Goal: Information Seeking & Learning: Learn about a topic

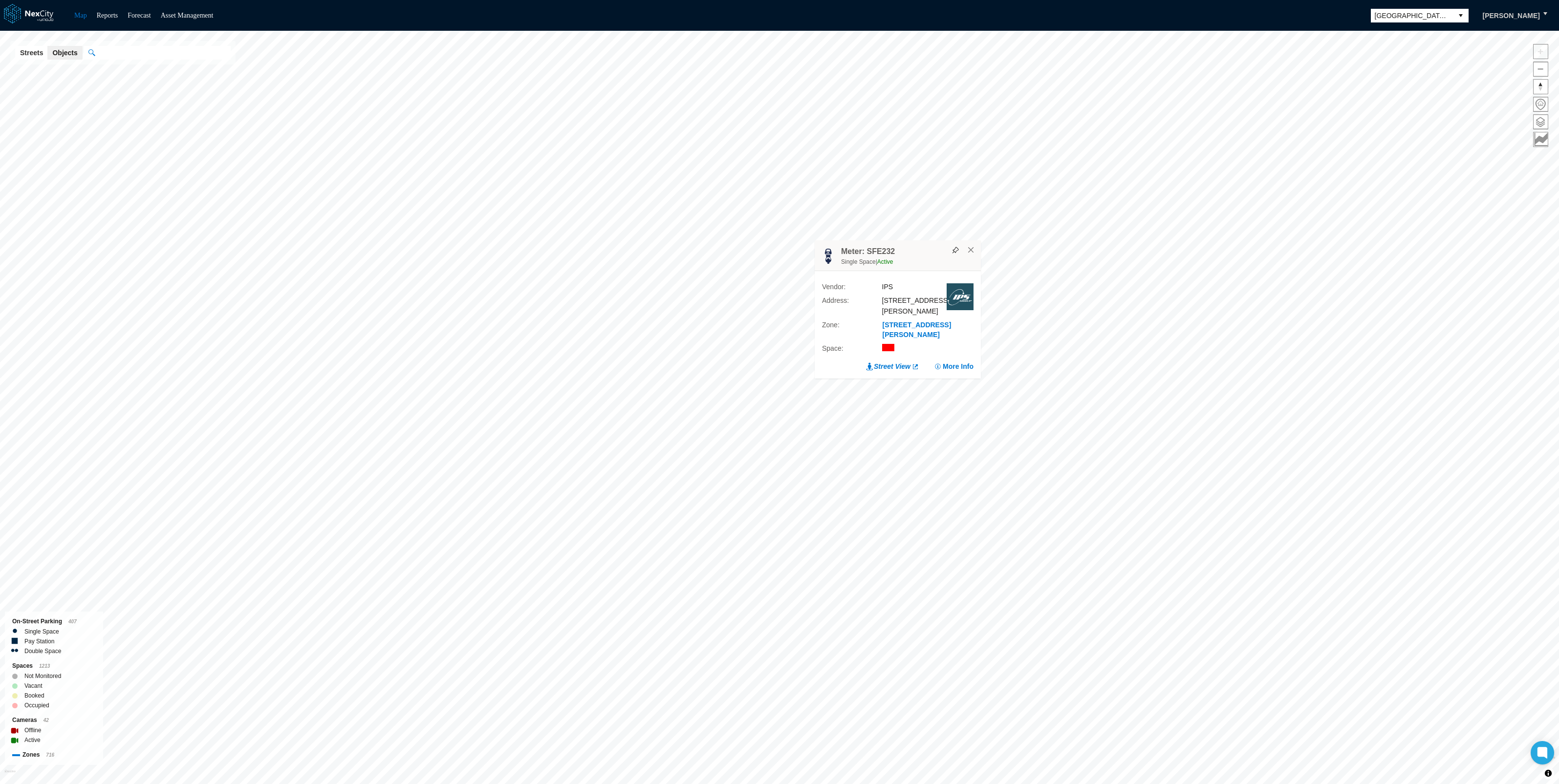
click at [956, 368] on button "More Info" at bounding box center [953, 367] width 39 height 10
click at [1463, 200] on span "Revenue" at bounding box center [1466, 201] width 186 height 23
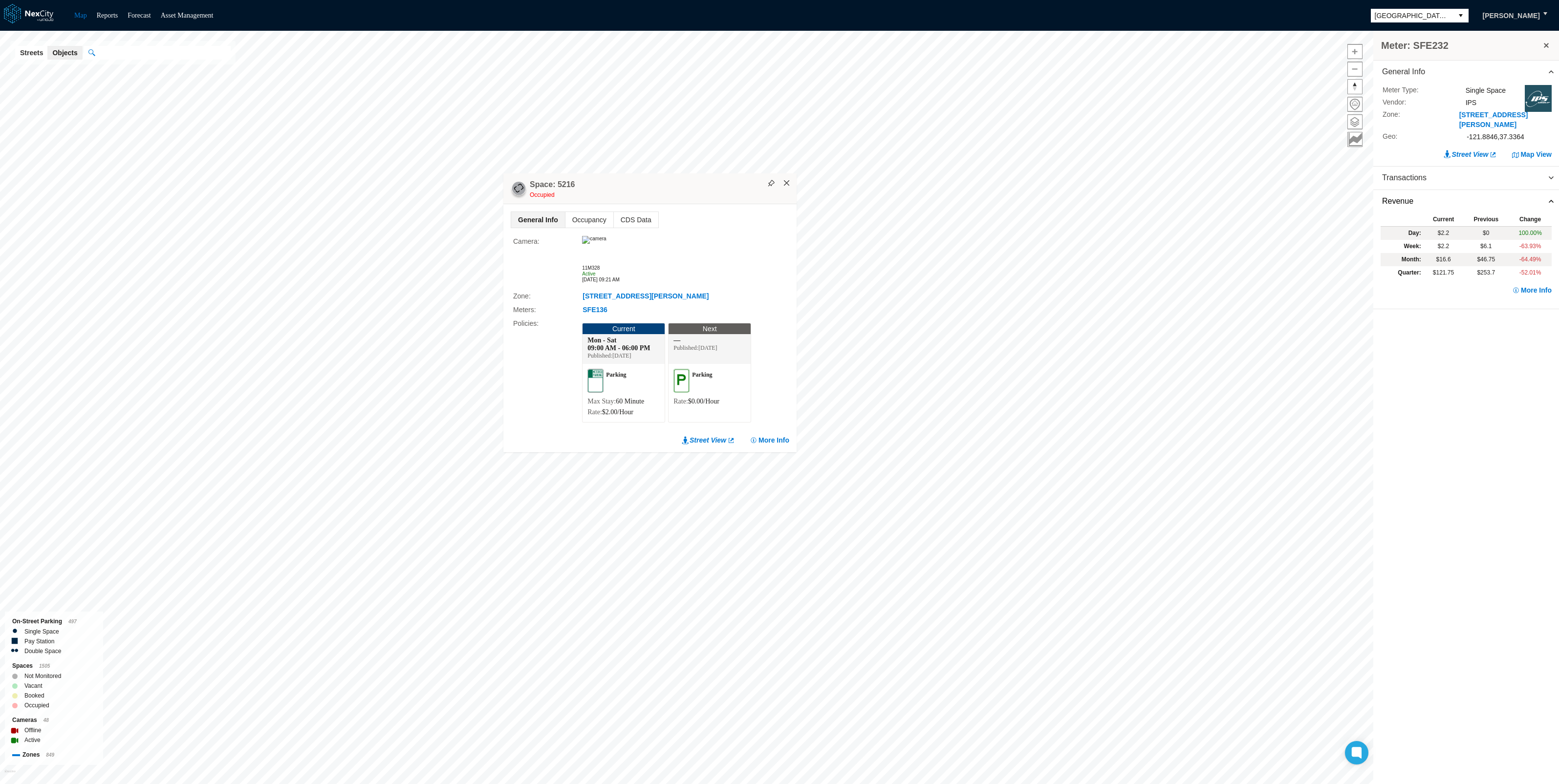
click at [787, 181] on button "×" at bounding box center [787, 183] width 9 height 9
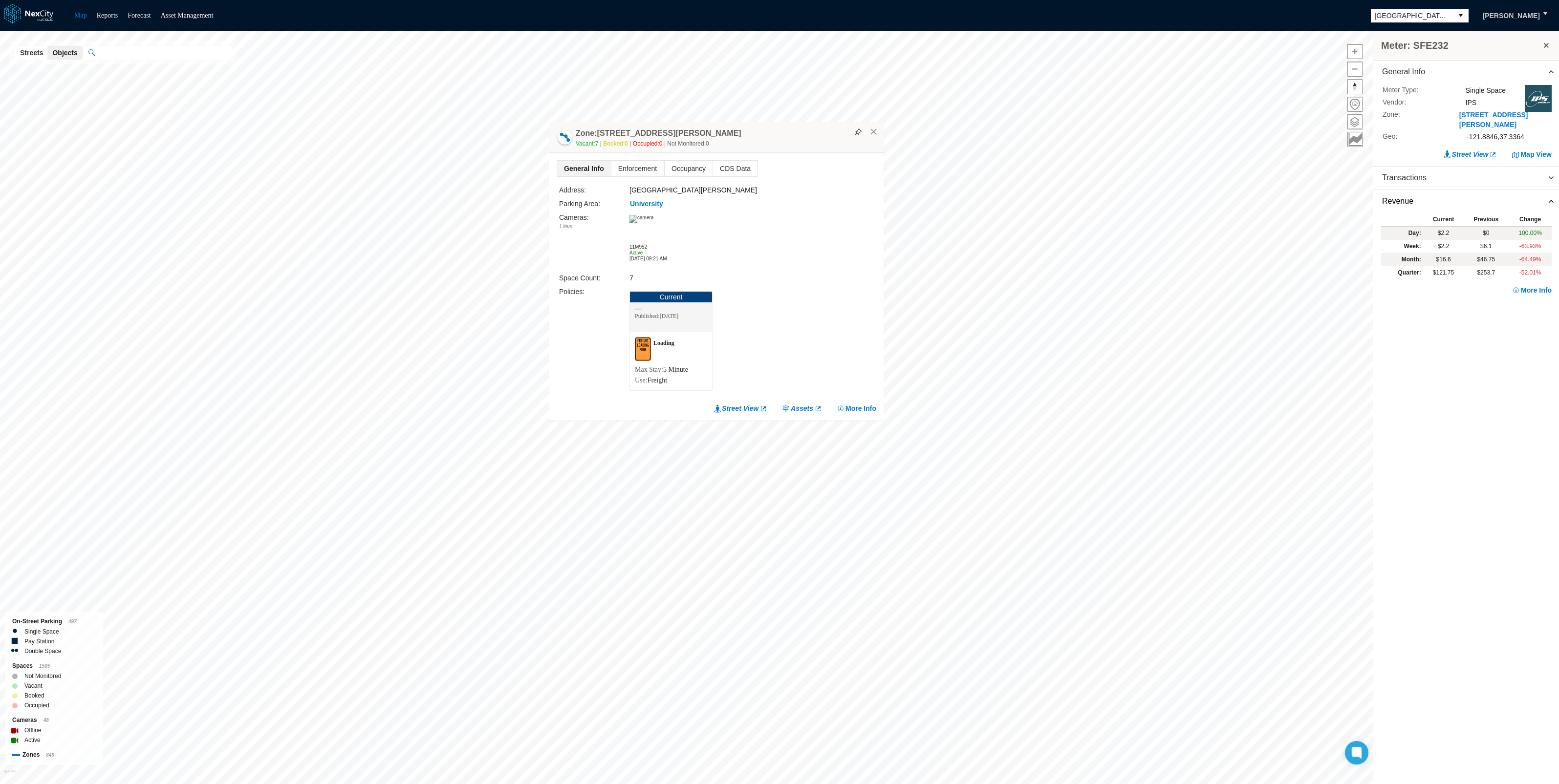
click at [646, 223] on img at bounding box center [642, 218] width 24 height 8
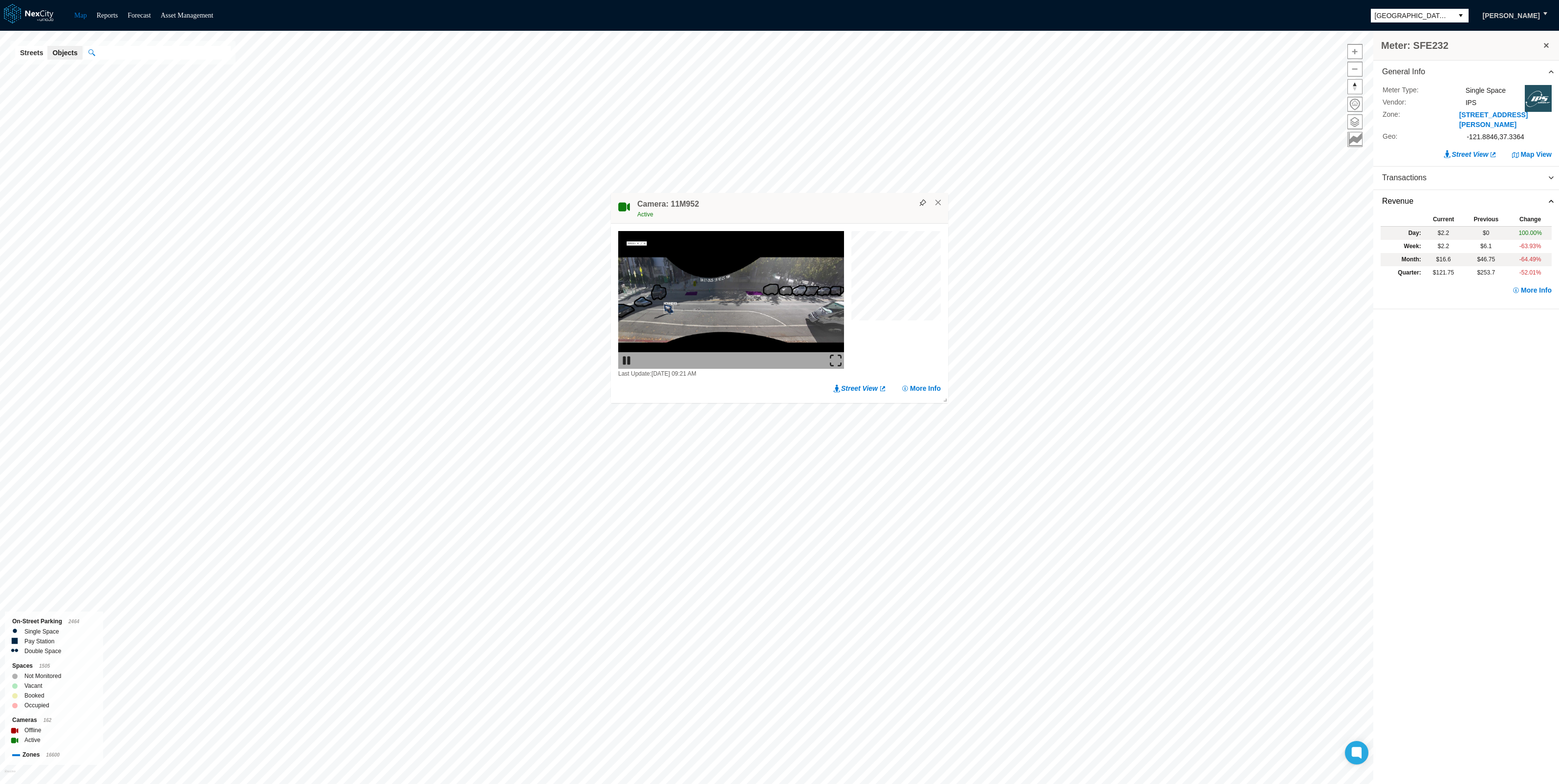
click at [835, 360] on img at bounding box center [835, 360] width 11 height 11
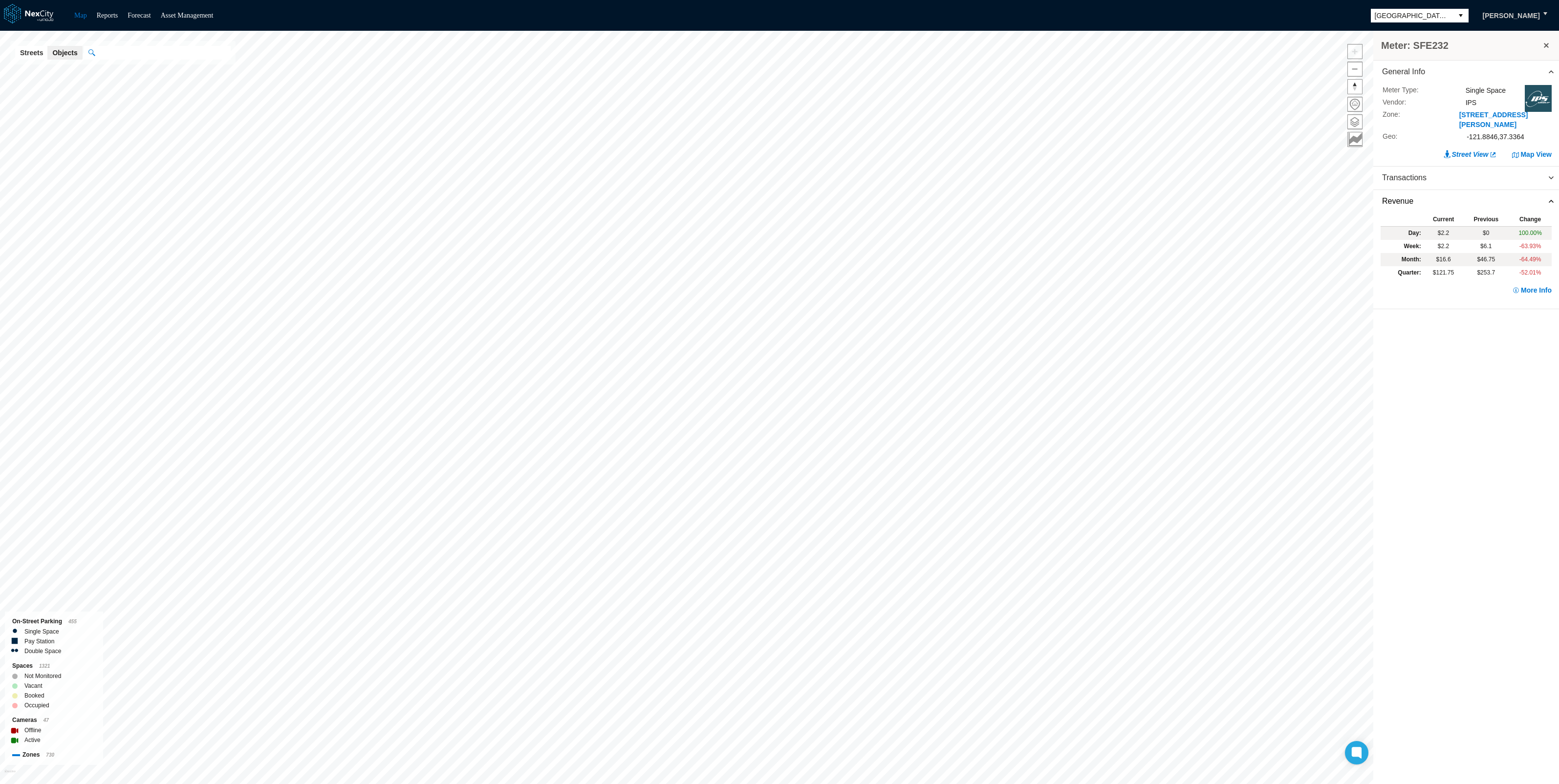
click at [1546, 42] on button at bounding box center [1546, 45] width 10 height 14
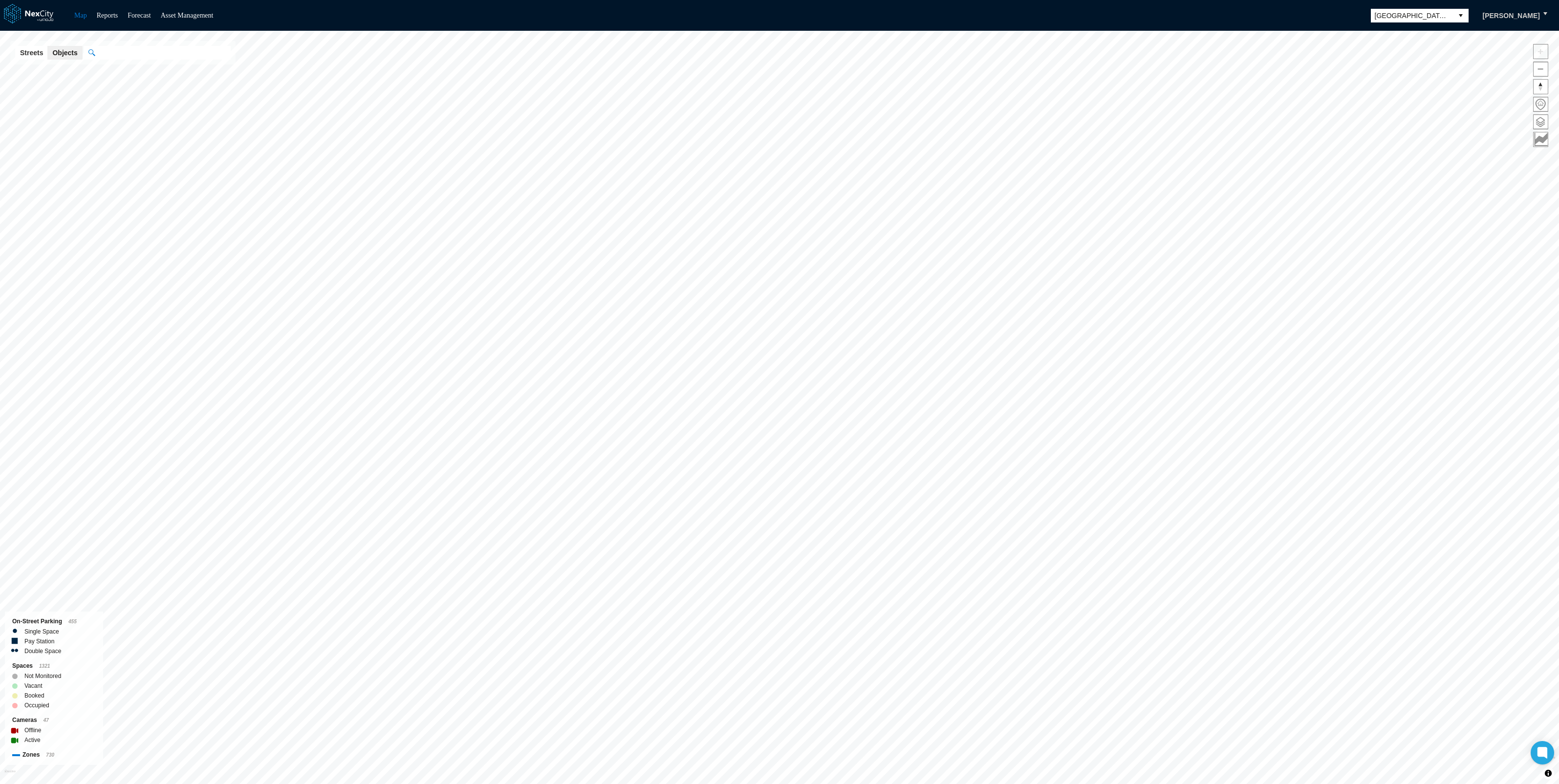
click at [1459, 15] on button "select" at bounding box center [1461, 16] width 16 height 14
click at [1414, 113] on li "[GEOGRAPHIC_DATA]" at bounding box center [1422, 121] width 98 height 18
click at [1537, 120] on span at bounding box center [1540, 122] width 14 height 14
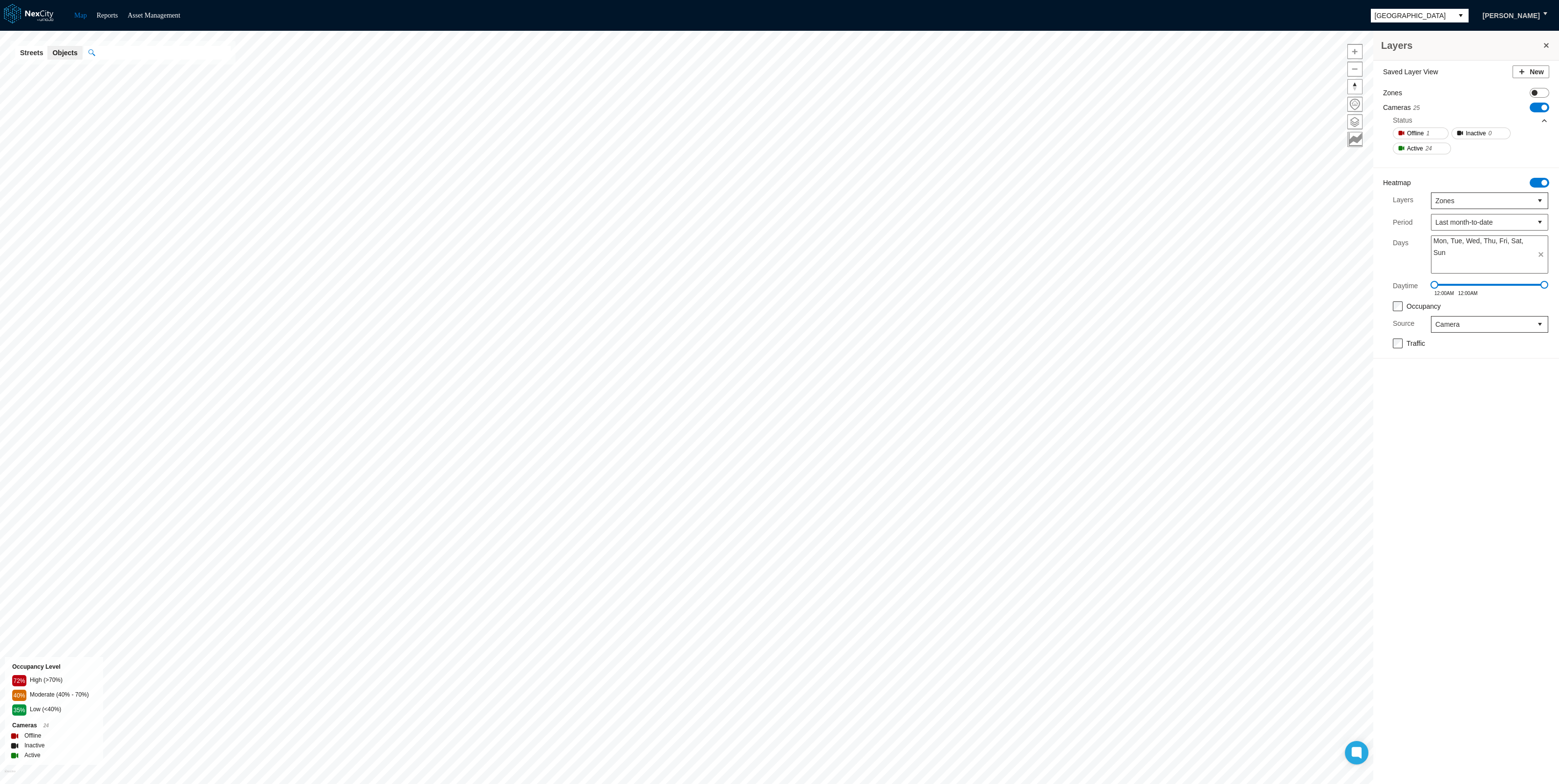
click at [1530, 91] on span "ON OFF" at bounding box center [1540, 93] width 19 height 10
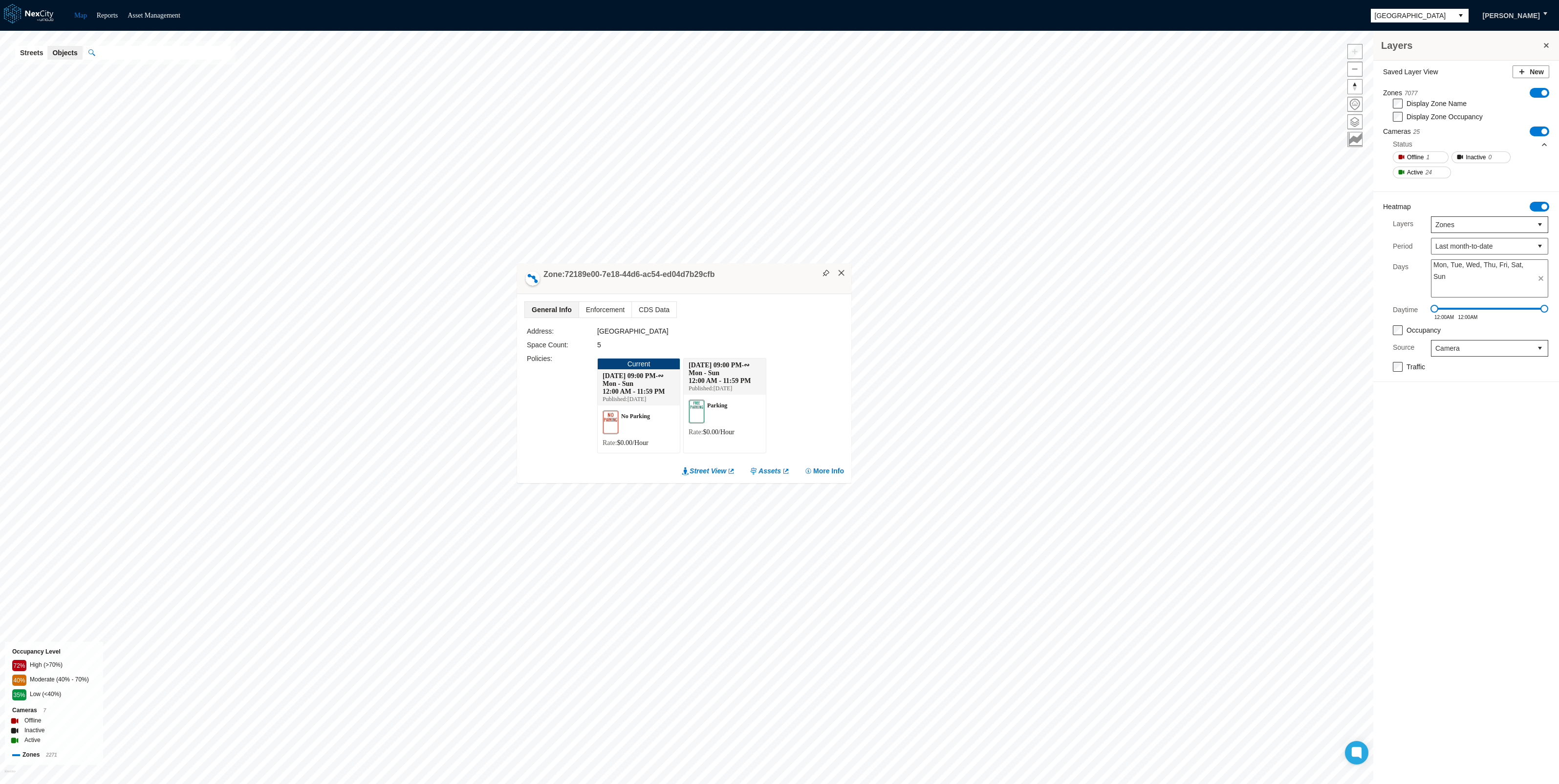
click at [840, 269] on button "×" at bounding box center [841, 273] width 9 height 9
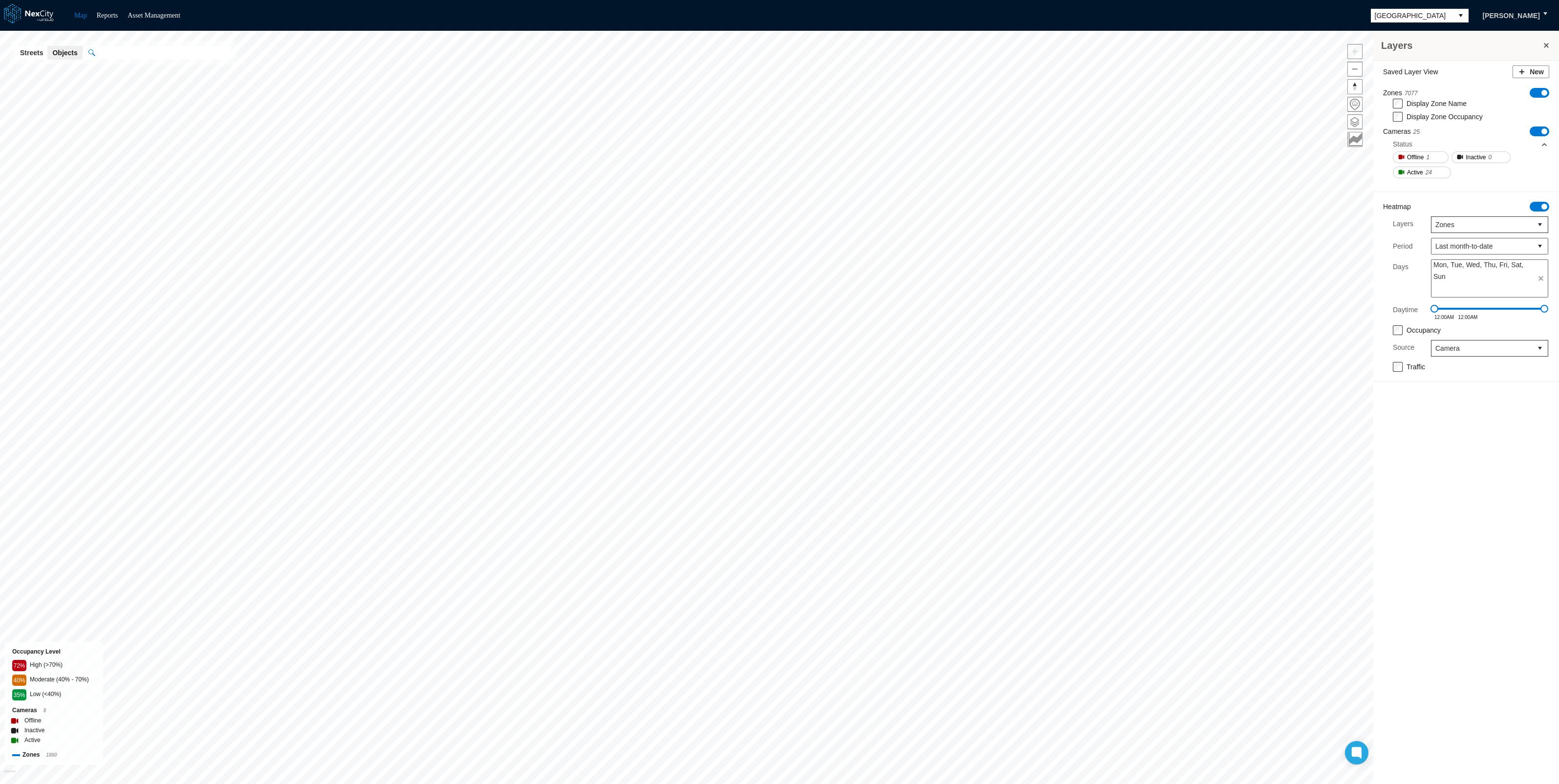
click at [1397, 11] on span "[GEOGRAPHIC_DATA]" at bounding box center [1412, 16] width 74 height 10
click at [1398, 89] on span "[GEOGRAPHIC_DATA][PERSON_NAME]" at bounding box center [1422, 99] width 90 height 19
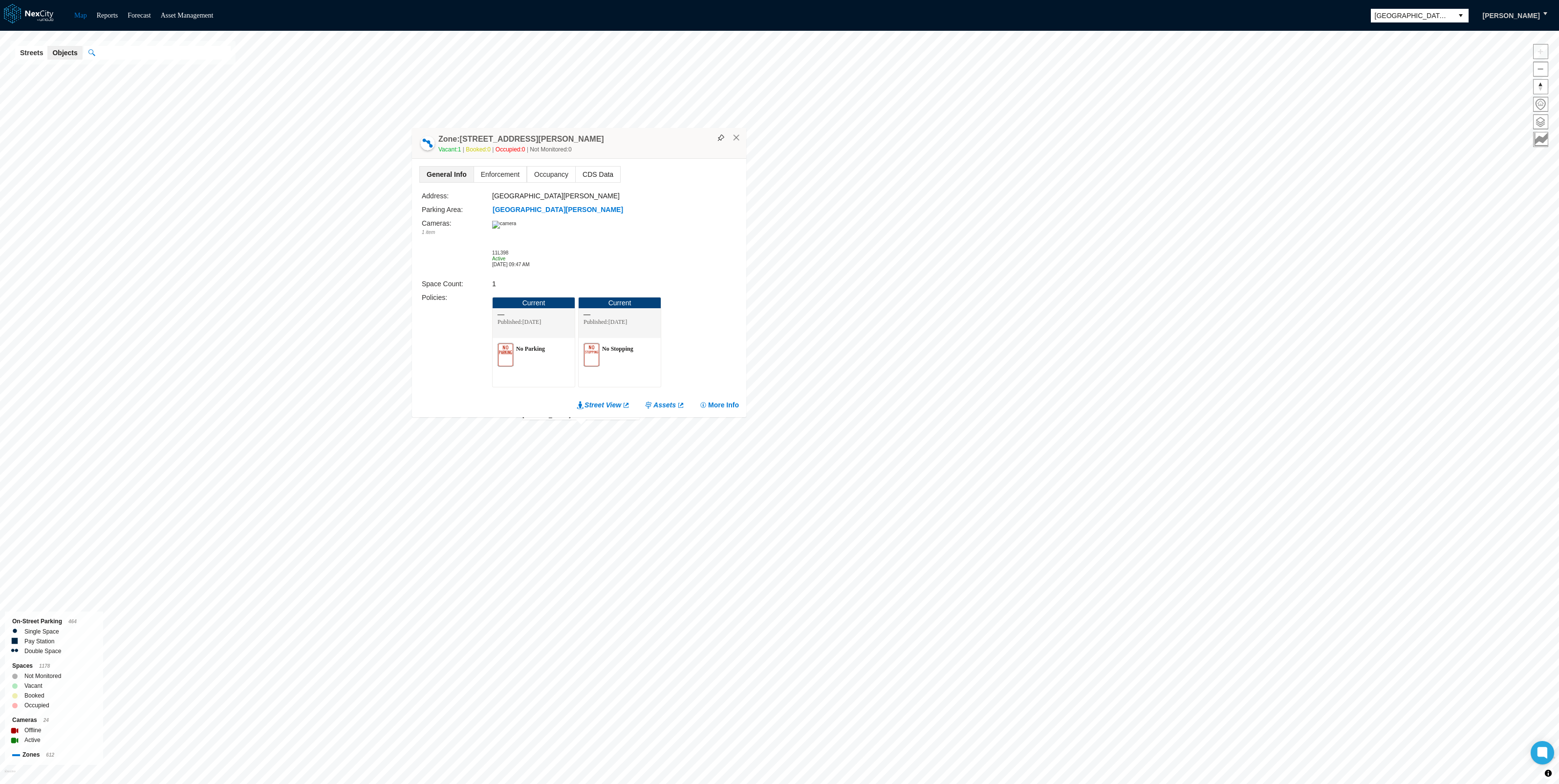
click at [589, 175] on span "CDS Data" at bounding box center [597, 174] width 44 height 16
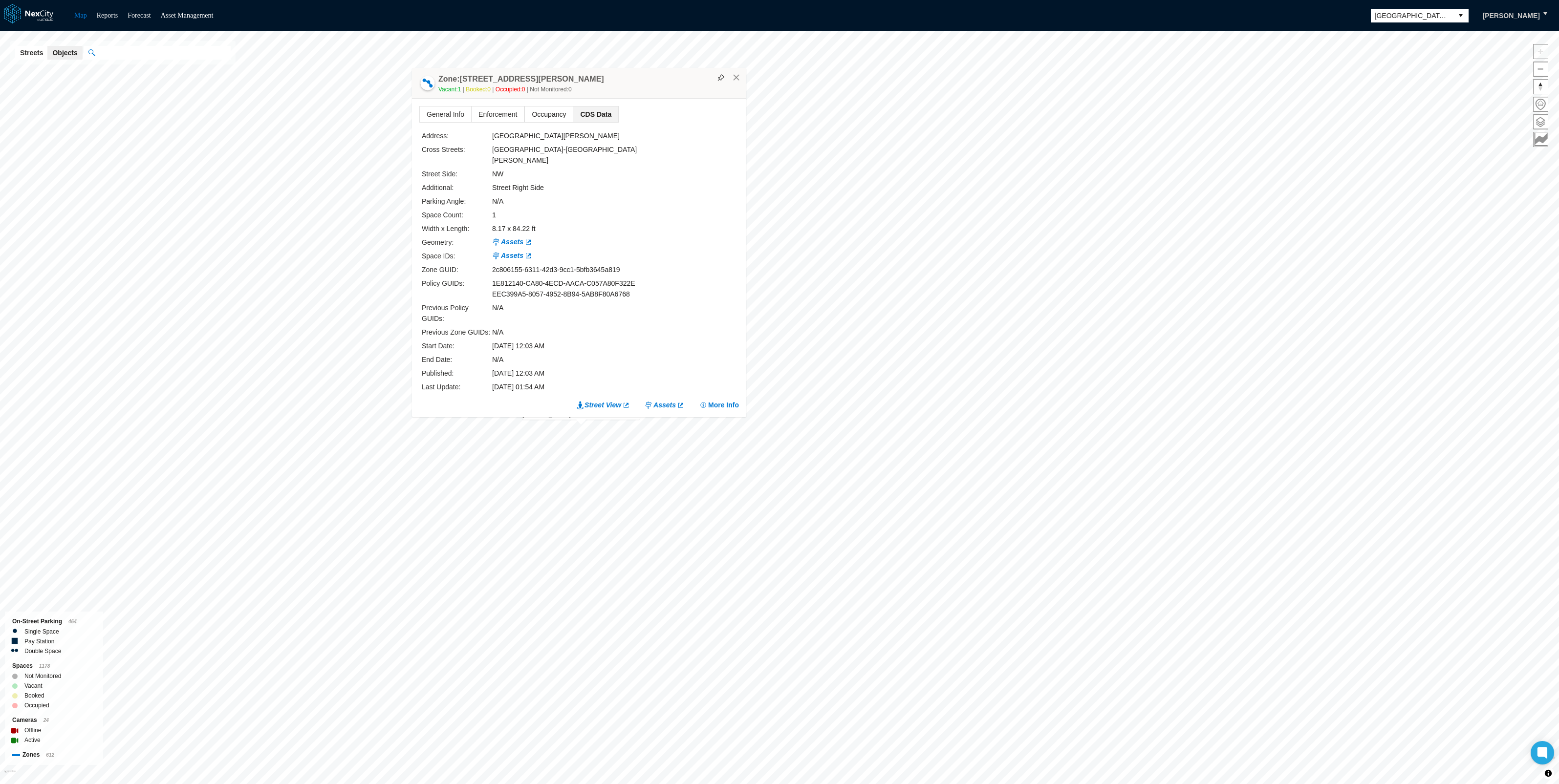
click at [547, 122] on span "Occupancy" at bounding box center [548, 114] width 48 height 16
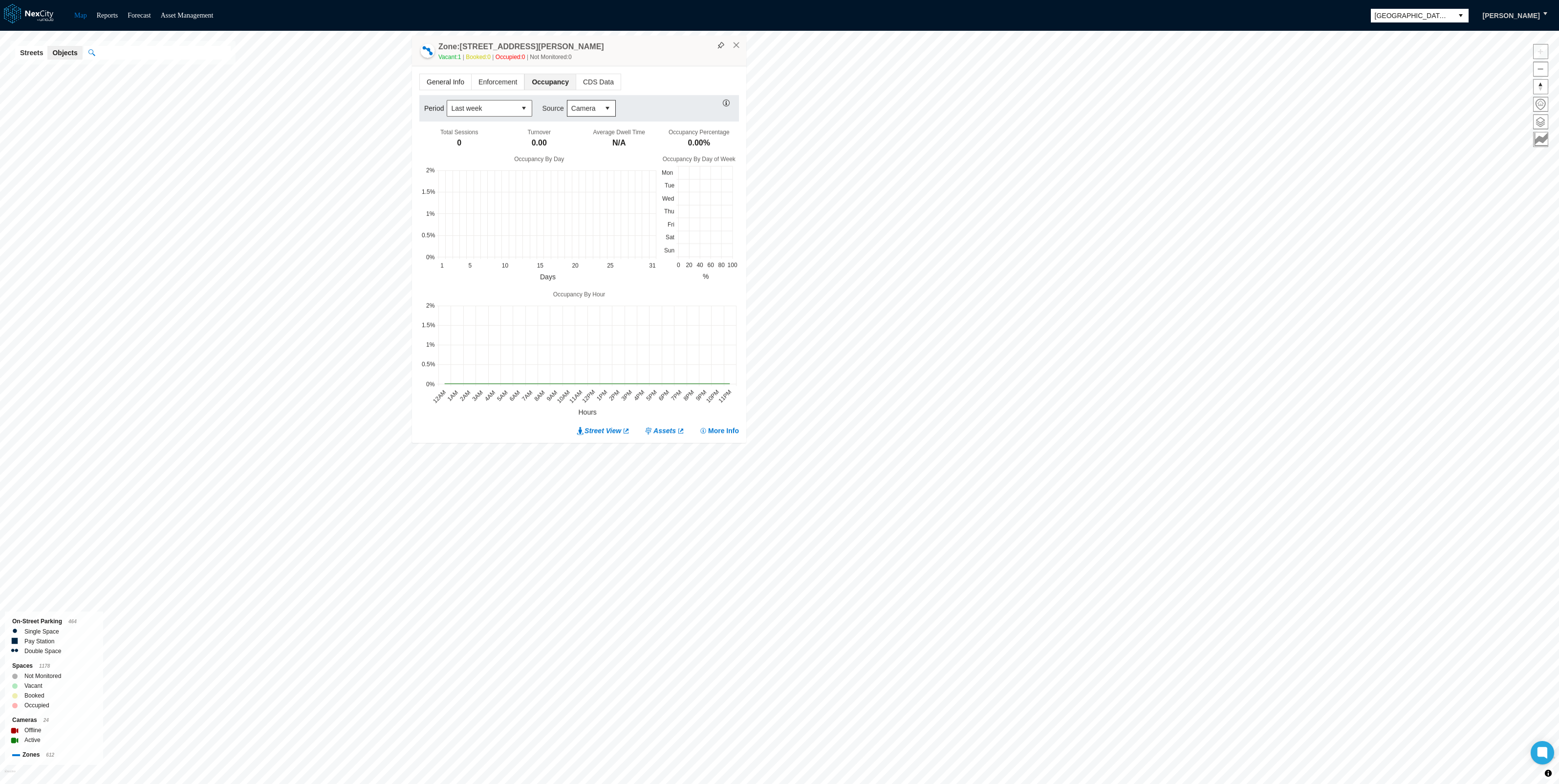
click at [450, 80] on span "General Info" at bounding box center [445, 82] width 51 height 16
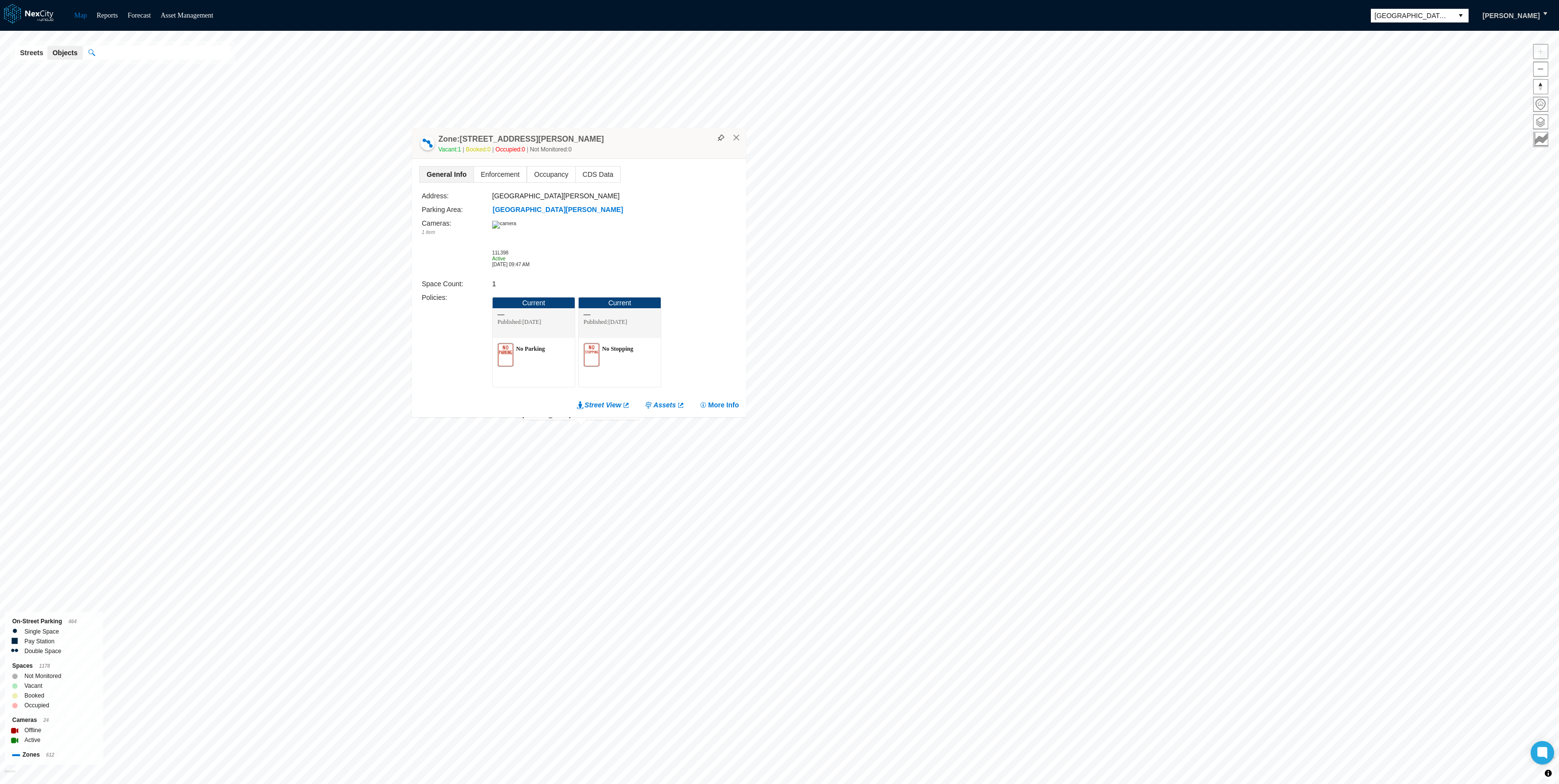
click at [453, 176] on span "General Info" at bounding box center [447, 174] width 54 height 16
click at [451, 169] on span "General Info" at bounding box center [447, 174] width 54 height 16
click at [582, 169] on span "CDS Data" at bounding box center [597, 174] width 44 height 16
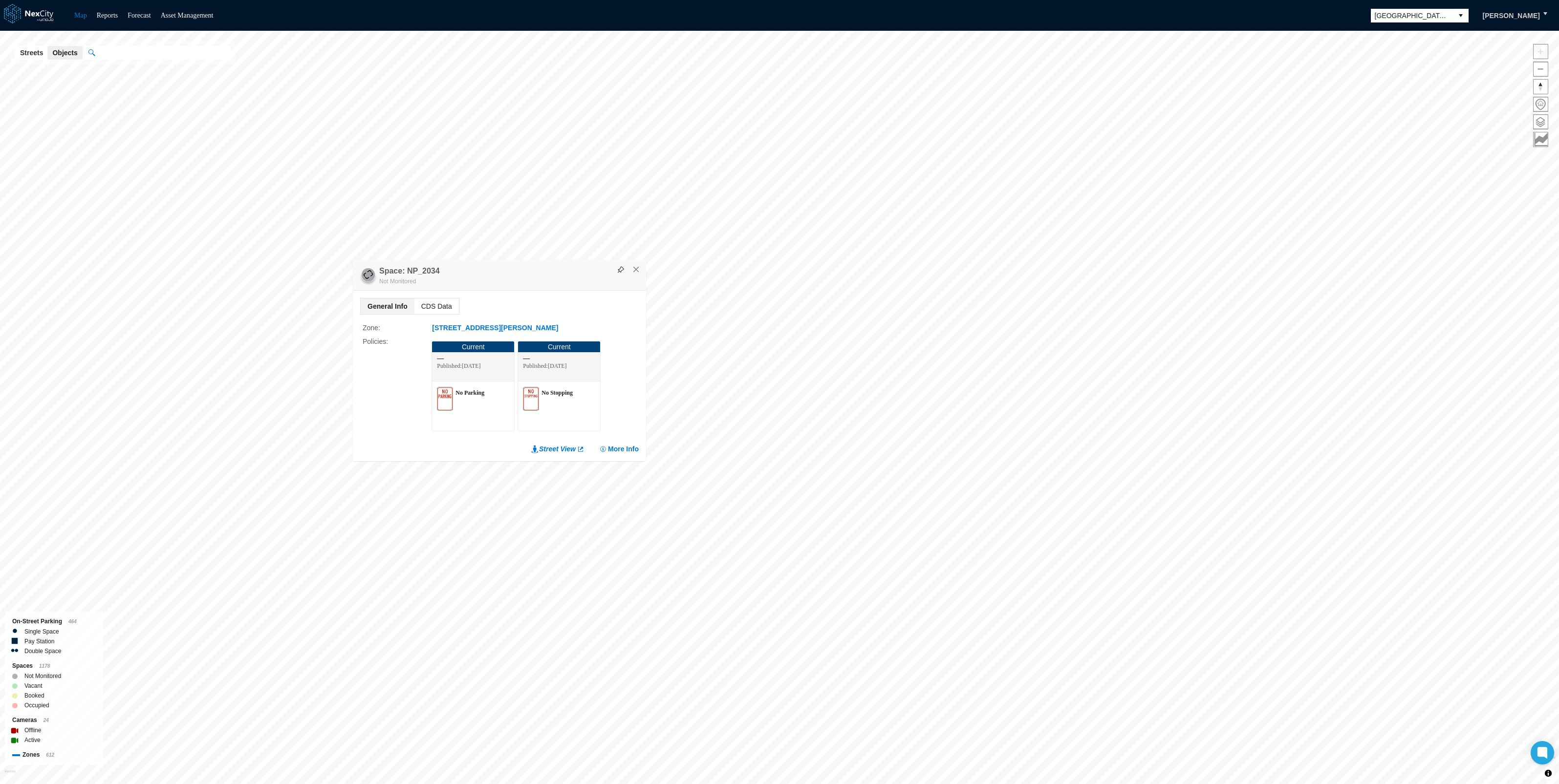
click at [427, 307] on span "CDS Data" at bounding box center [436, 306] width 44 height 16
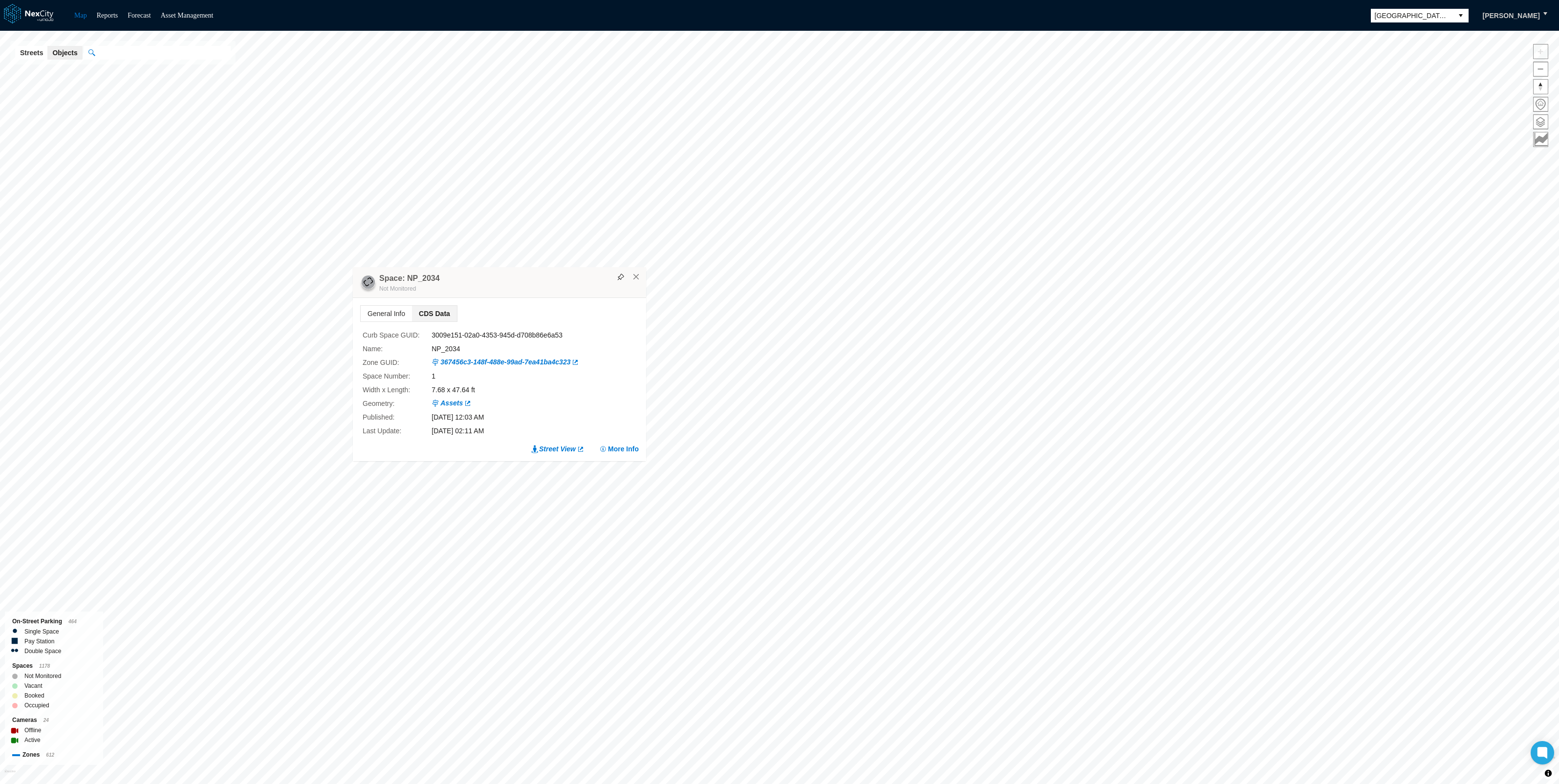
click at [611, 443] on div "General Info CDS Data Curb Space GUID : 3009e151-02a0-4353-945d-d708b86e6a53 Na…" at bounding box center [499, 380] width 294 height 163
click at [613, 449] on button "More Info" at bounding box center [619, 449] width 39 height 10
click at [1428, 185] on span "CDS Data" at bounding box center [1466, 188] width 186 height 23
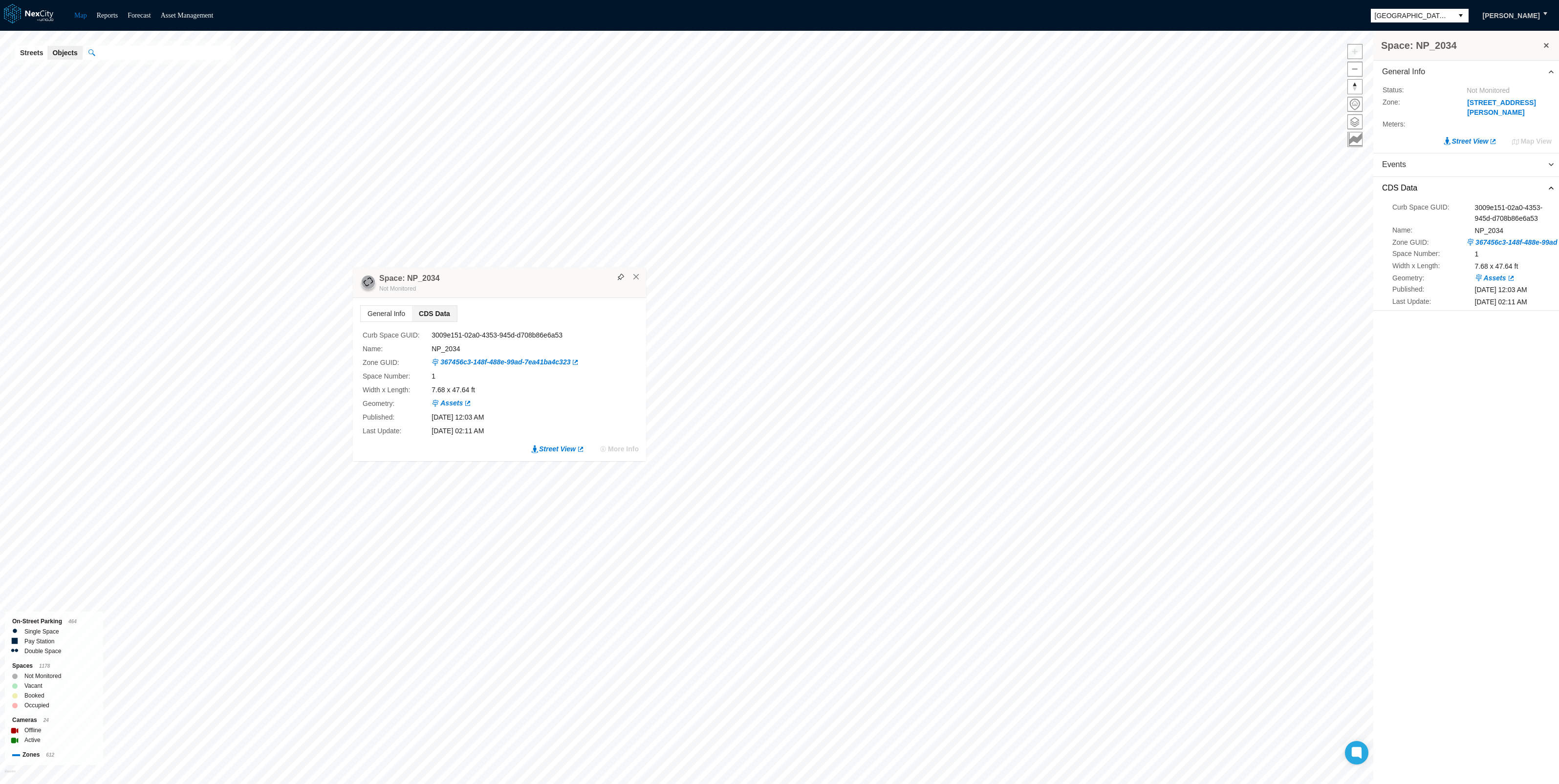
scroll to position [0, 0]
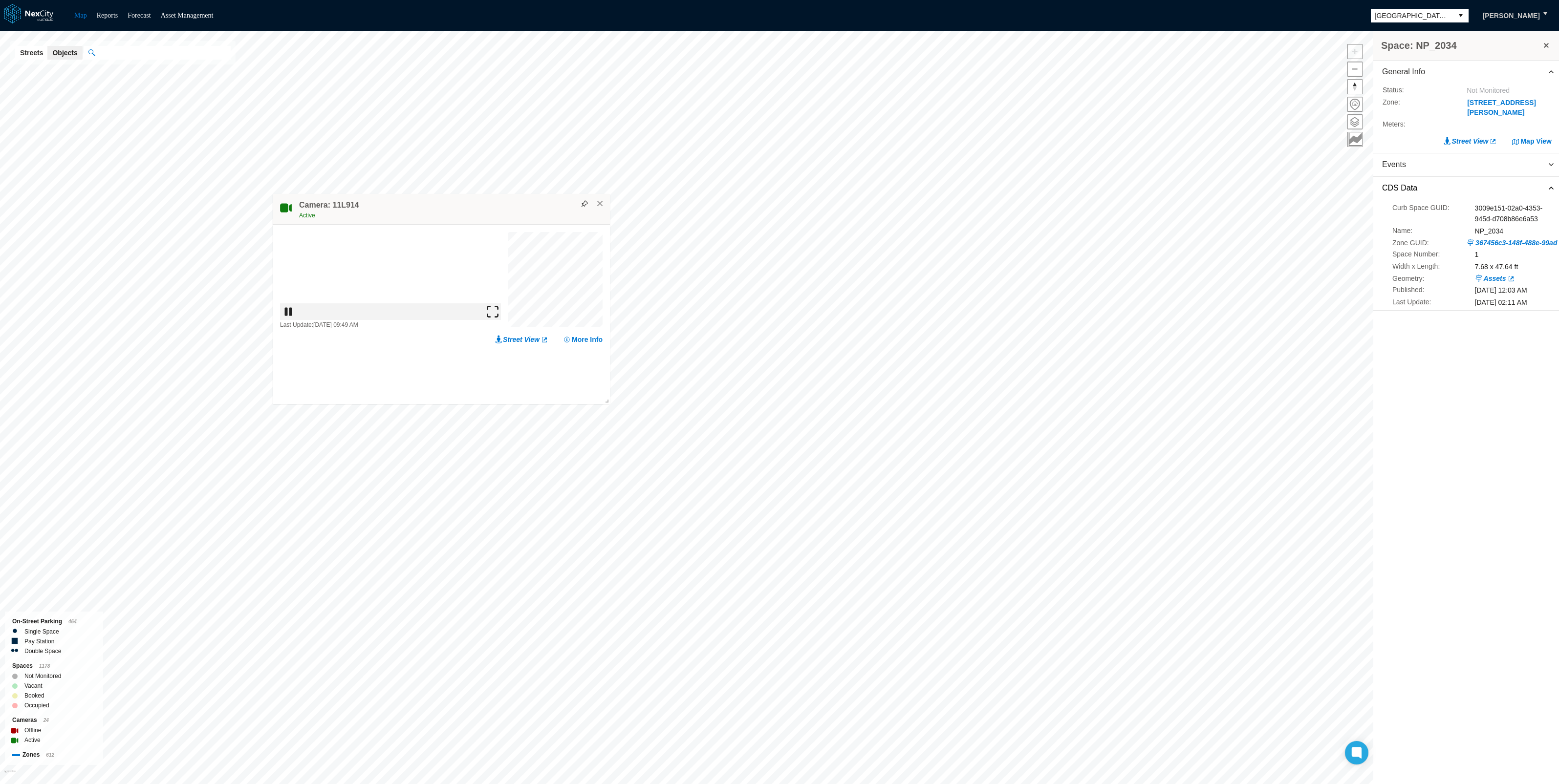
drag, startPoint x: 786, startPoint y: 130, endPoint x: 459, endPoint y: 212, distance: 337.1
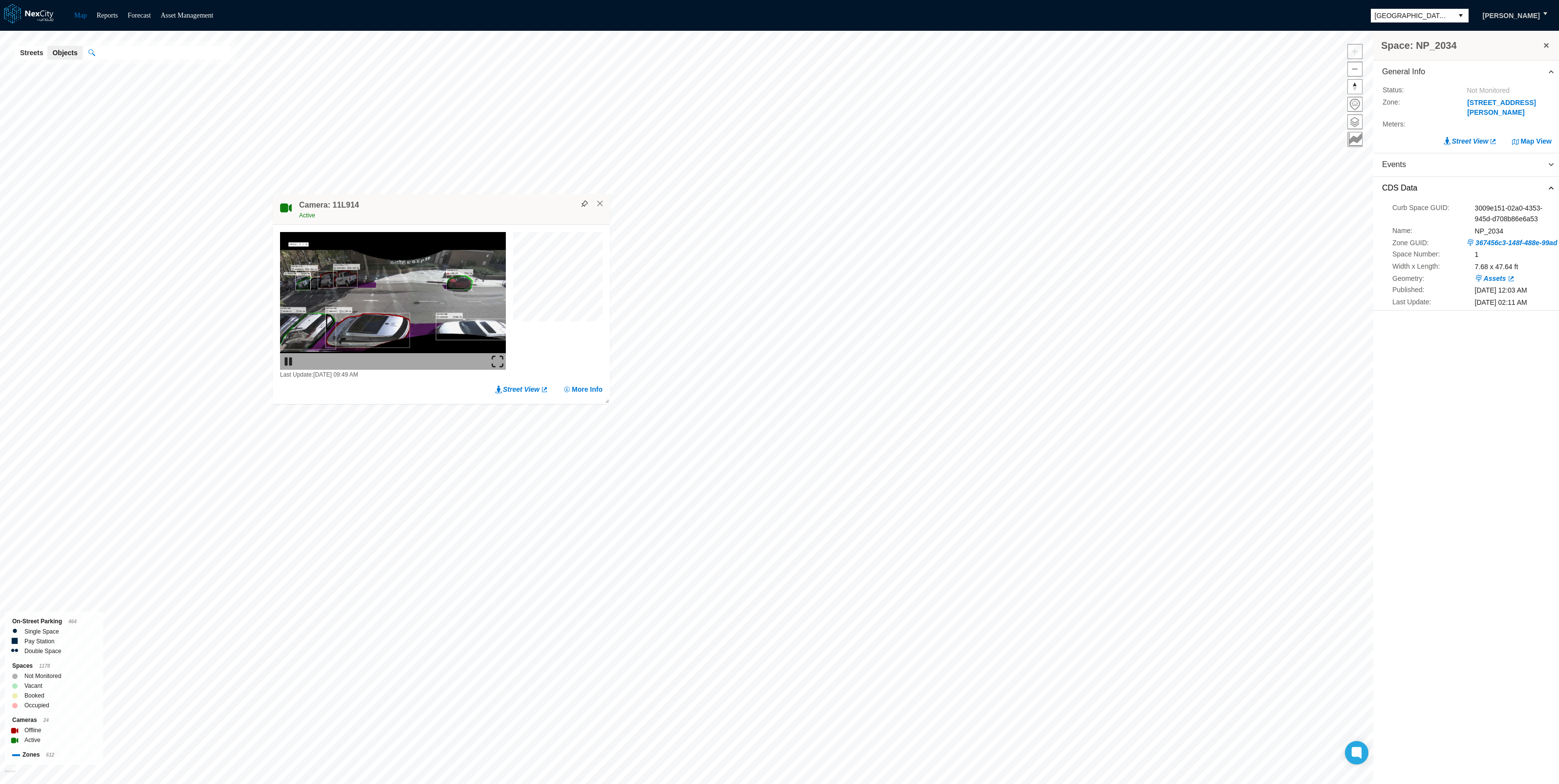
click at [459, 212] on div "Active" at bounding box center [452, 215] width 306 height 10
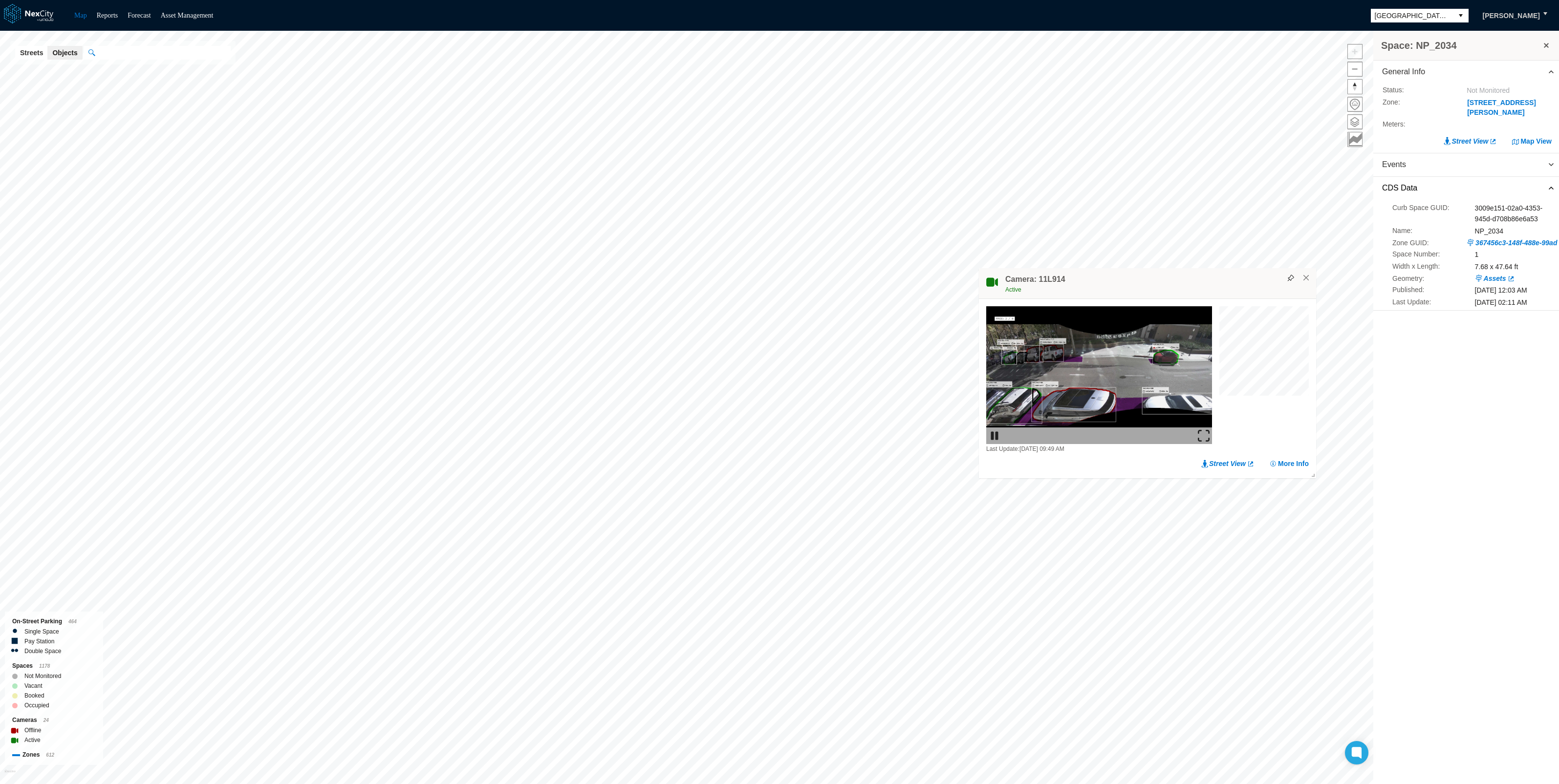
drag, startPoint x: 476, startPoint y: 208, endPoint x: 1178, endPoint y: 282, distance: 705.9
click at [1178, 281] on div "Camera: 11L914 Active" at bounding box center [1147, 283] width 337 height 31
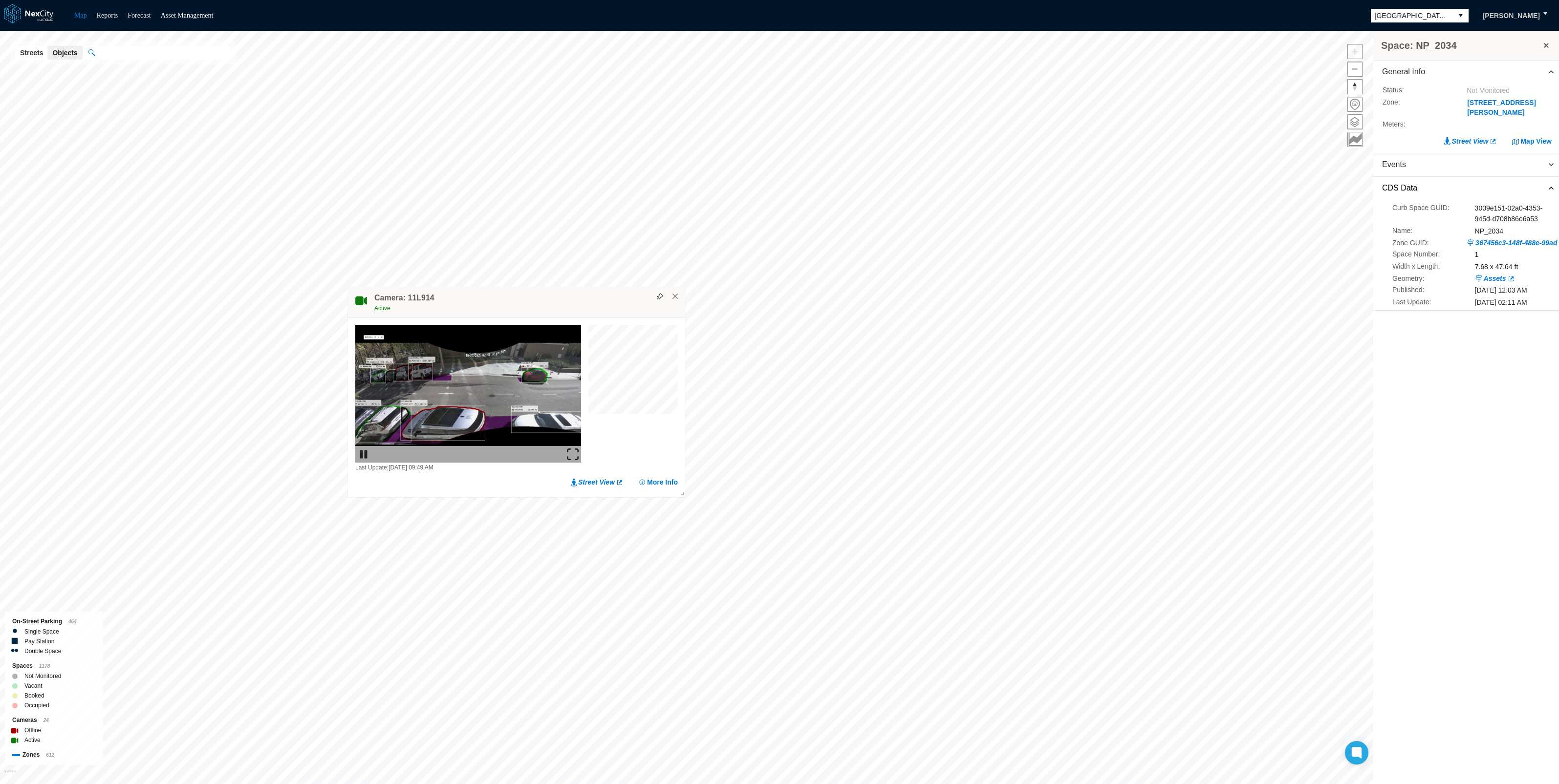
drag, startPoint x: 1085, startPoint y: 284, endPoint x: 379, endPoint y: 276, distance: 706.0
click at [379, 303] on div "Active" at bounding box center [528, 308] width 306 height 10
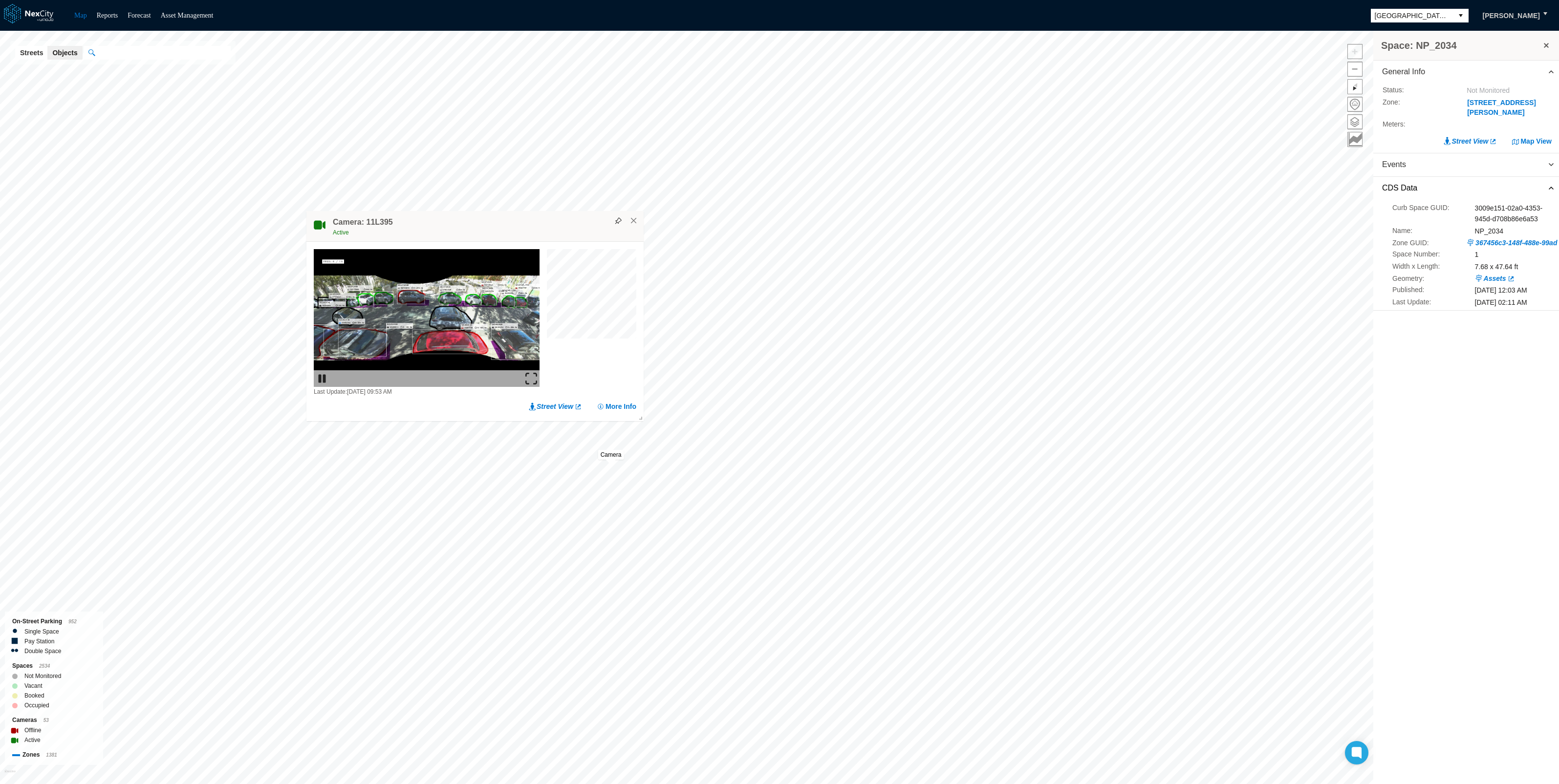
drag, startPoint x: 684, startPoint y: 258, endPoint x: 542, endPoint y: 226, distance: 145.6
click at [542, 222] on div "Camera: 11L395 Active" at bounding box center [474, 226] width 337 height 31
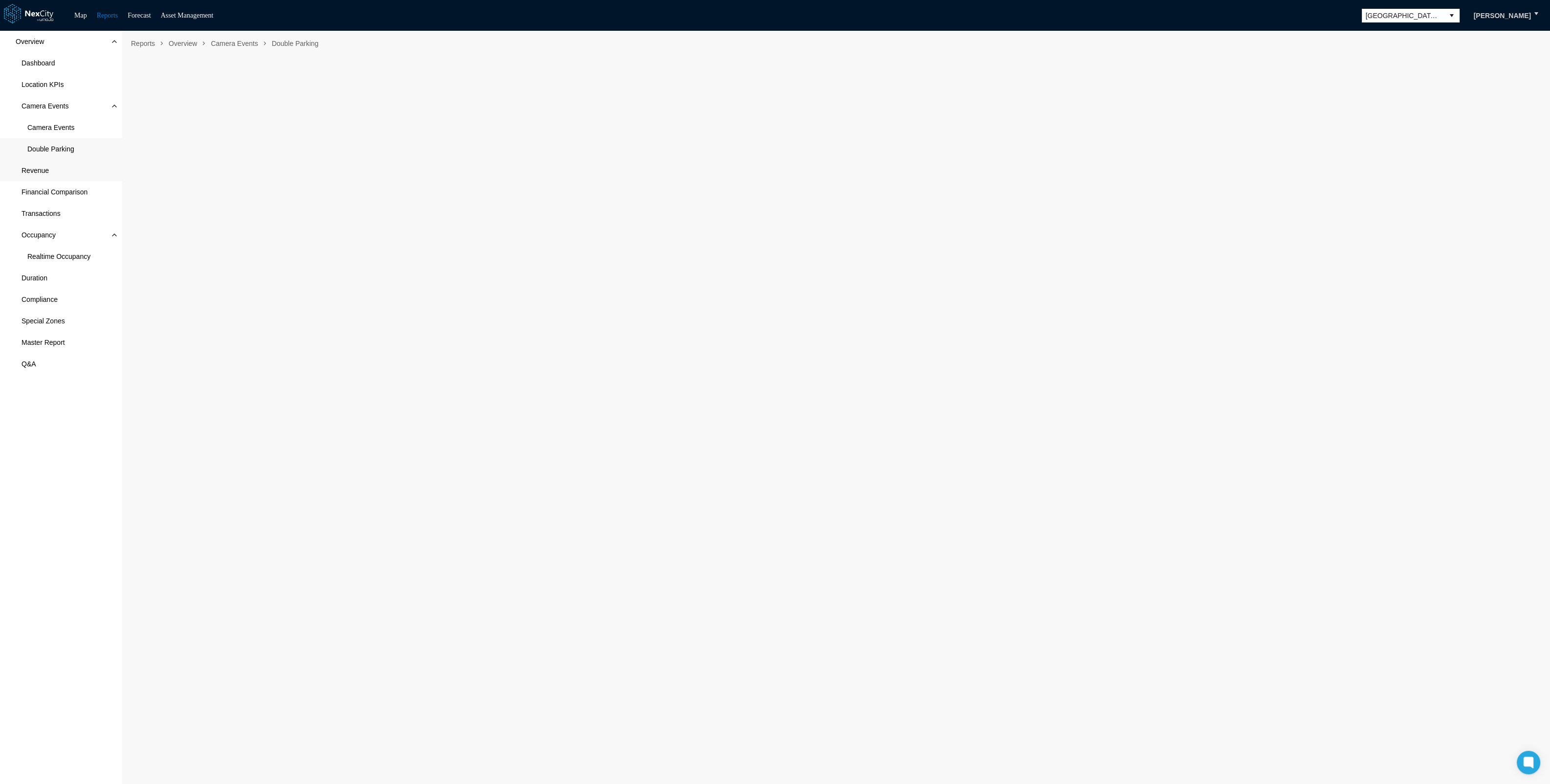
click at [38, 166] on span "Revenue" at bounding box center [35, 171] width 27 height 10
click at [31, 209] on span "Transactions" at bounding box center [41, 214] width 39 height 10
click at [46, 150] on span "Double Parking" at bounding box center [51, 149] width 47 height 10
click at [44, 61] on span "Dashboard" at bounding box center [39, 63] width 34 height 10
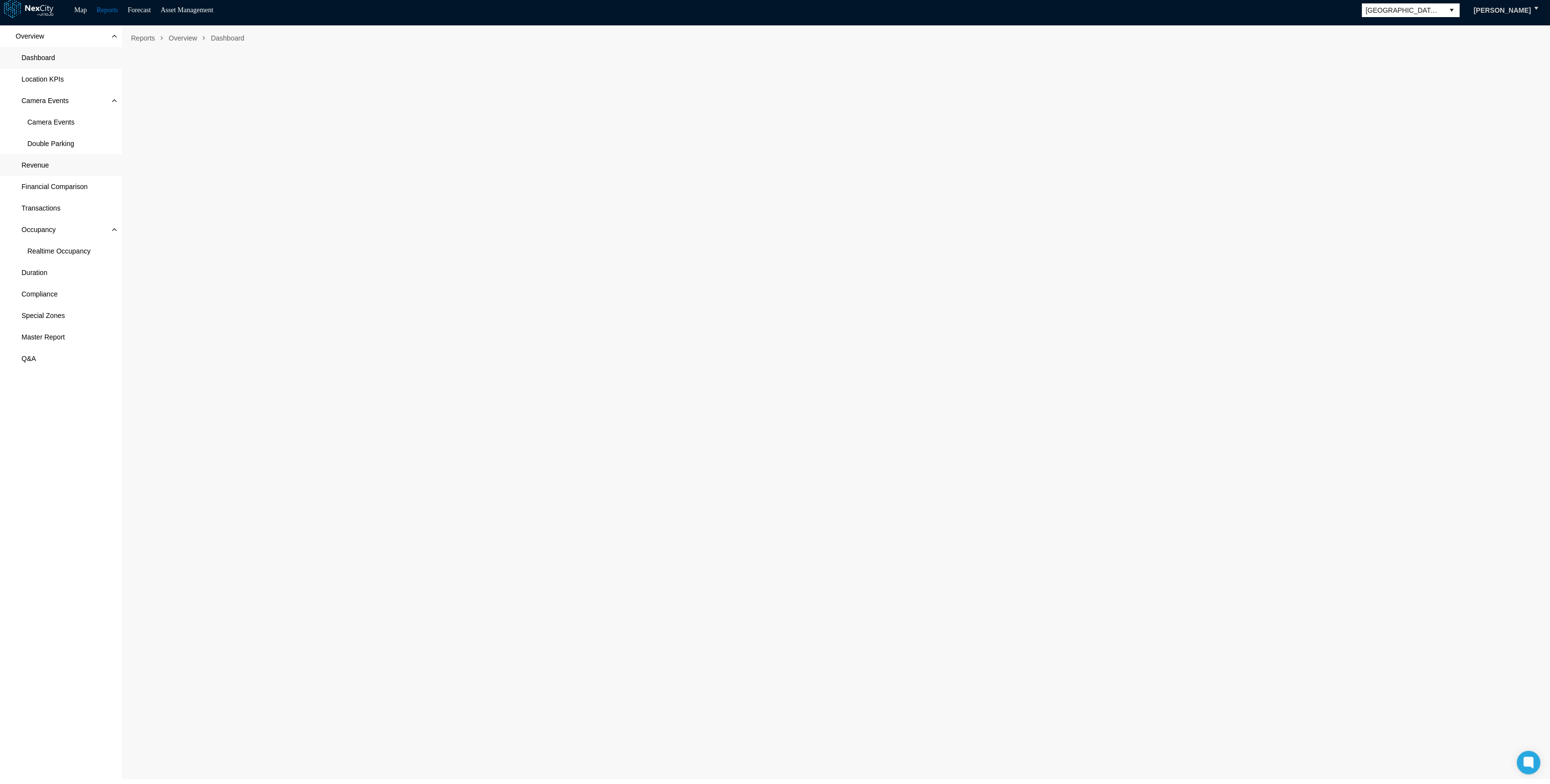
click at [27, 160] on span "Revenue" at bounding box center [35, 165] width 27 height 10
click at [38, 268] on span "Duration" at bounding box center [34, 273] width 26 height 10
click at [57, 315] on span "Special Zones" at bounding box center [44, 316] width 44 height 10
click at [47, 147] on span "Double Parking" at bounding box center [51, 143] width 47 height 10
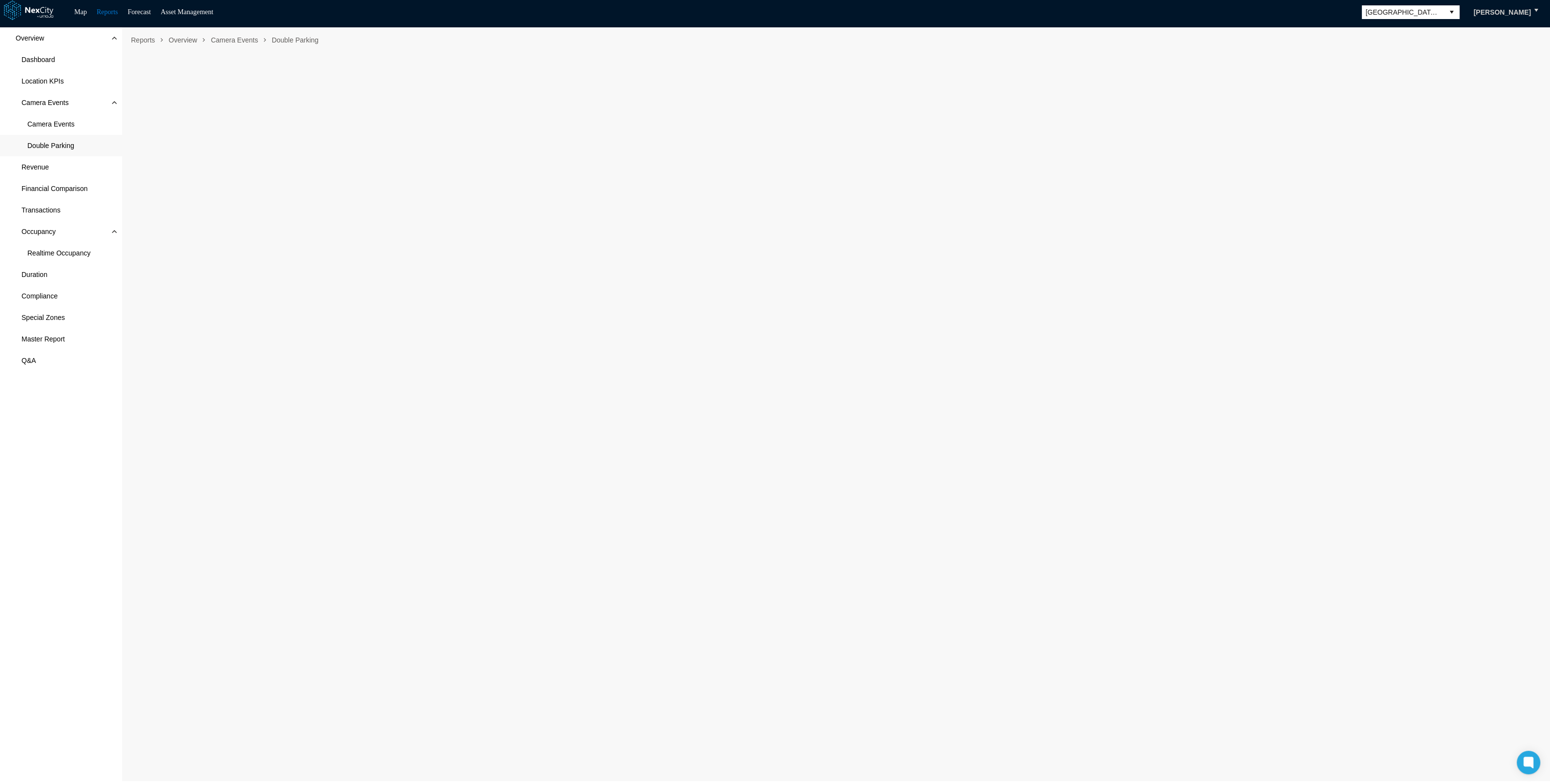
scroll to position [5, 0]
